Goal: Find contact information: Find contact information

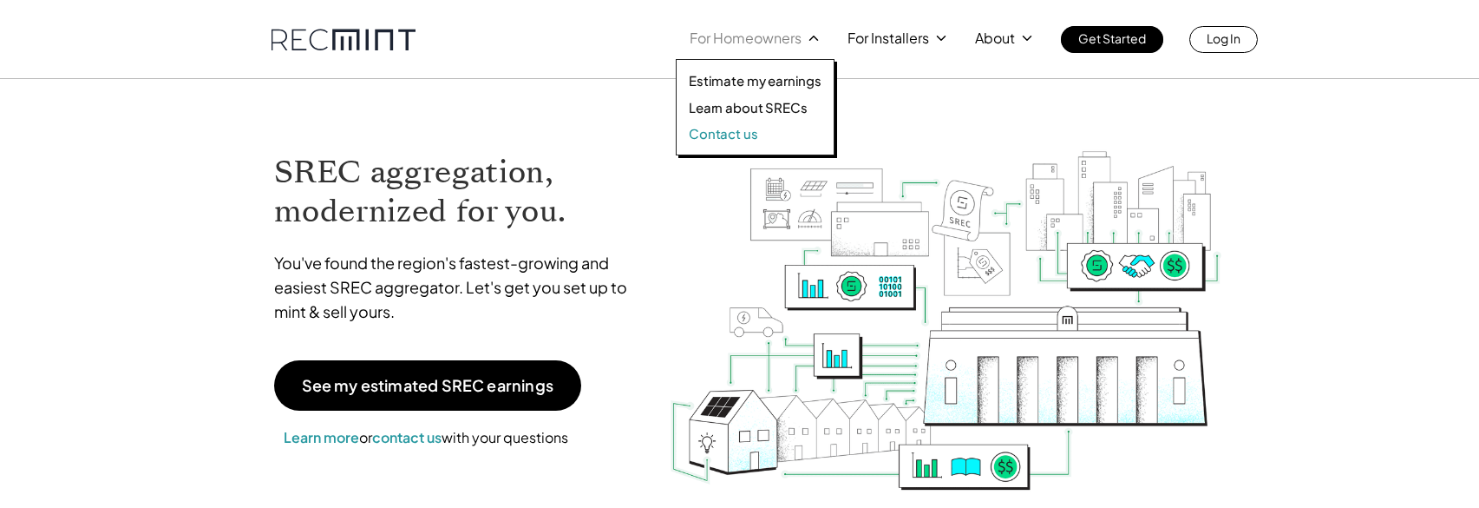
click at [746, 132] on p "Contact us" at bounding box center [723, 133] width 69 height 17
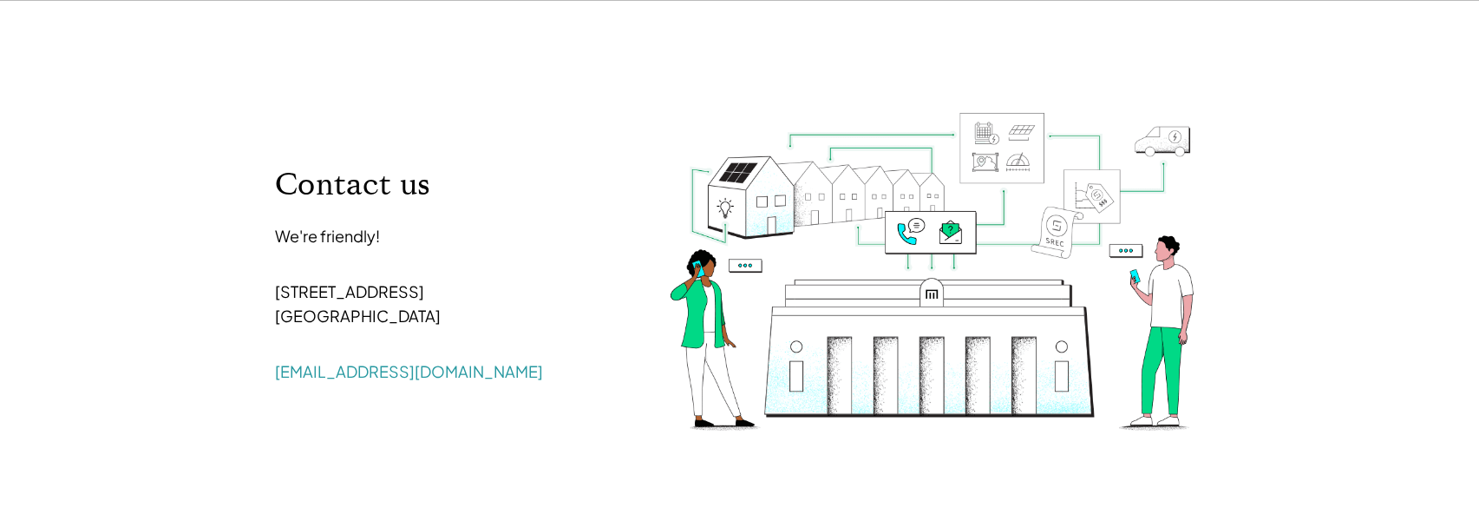
scroll to position [260, 0]
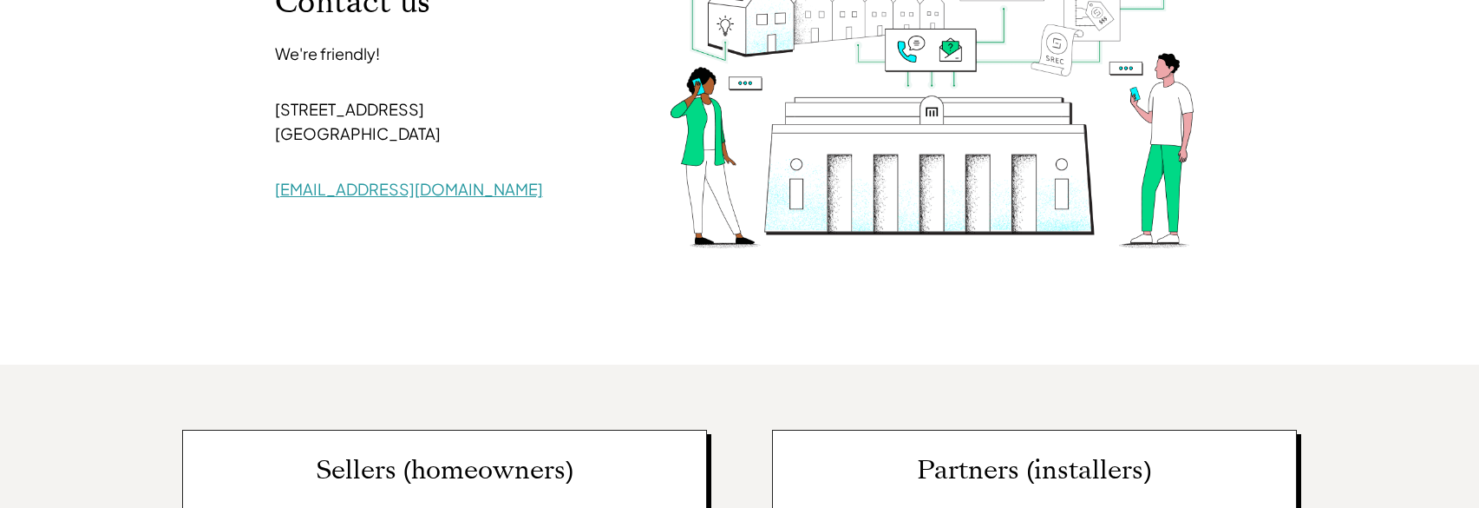
click at [352, 188] on link "[EMAIL_ADDRESS][DOMAIN_NAME]" at bounding box center [409, 189] width 268 height 20
click at [451, 239] on div "Contact us We're friendly! [STREET_ADDRESS] [EMAIL_ADDRESS][DOMAIN_NAME]" at bounding box center [740, 92] width 989 height 546
drag, startPoint x: 422, startPoint y: 188, endPoint x: 278, endPoint y: 194, distance: 144.2
click at [278, 194] on p "[EMAIL_ADDRESS][DOMAIN_NAME]" at bounding box center [445, 189] width 341 height 24
copy link "[EMAIL_ADDRESS][DOMAIN_NAME]"
